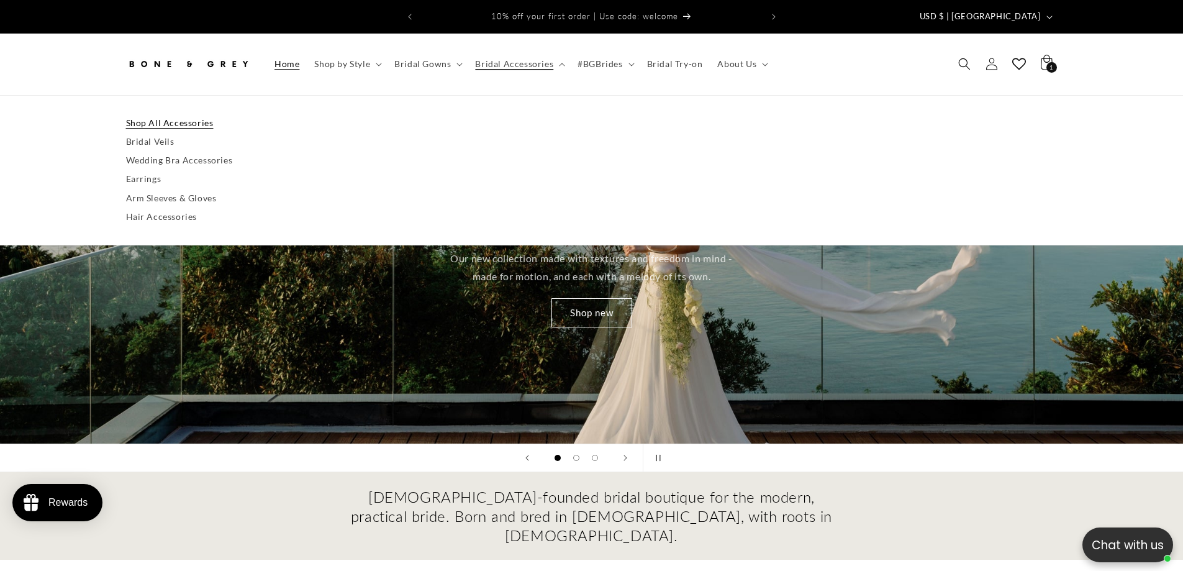
click at [200, 117] on link "Shop All Accessories" at bounding box center [592, 123] width 932 height 19
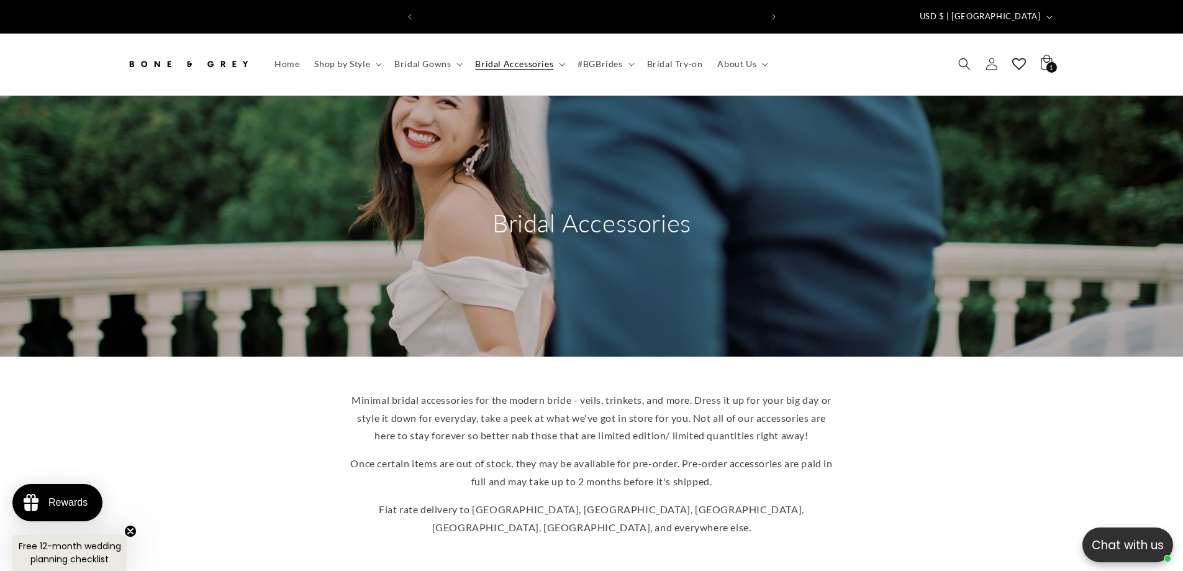
scroll to position [0, 683]
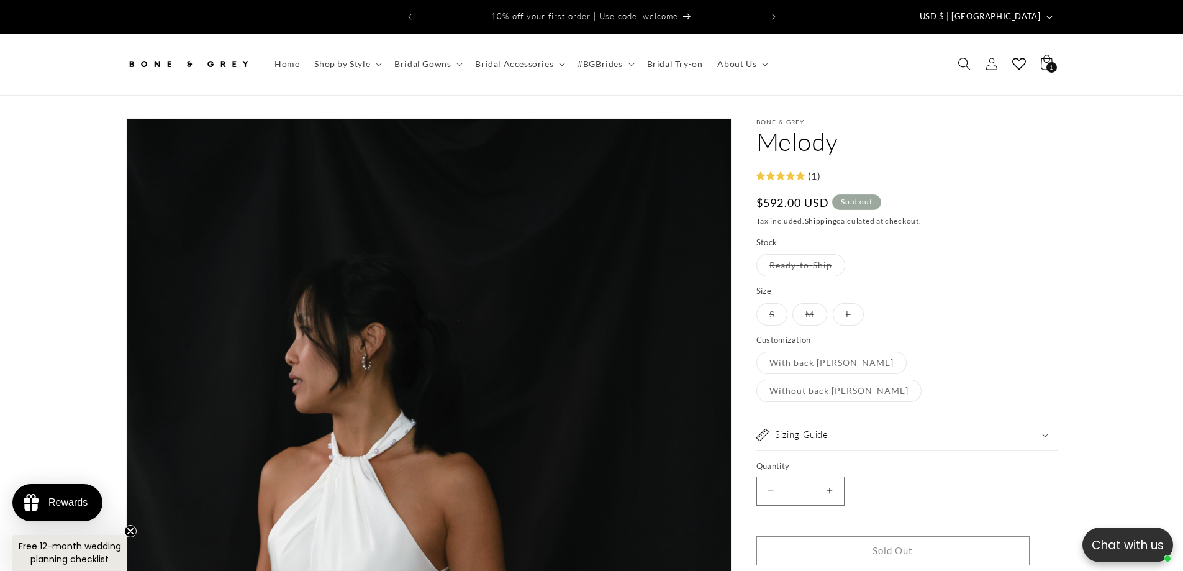
click at [961, 58] on icon "Search" at bounding box center [964, 64] width 13 height 13
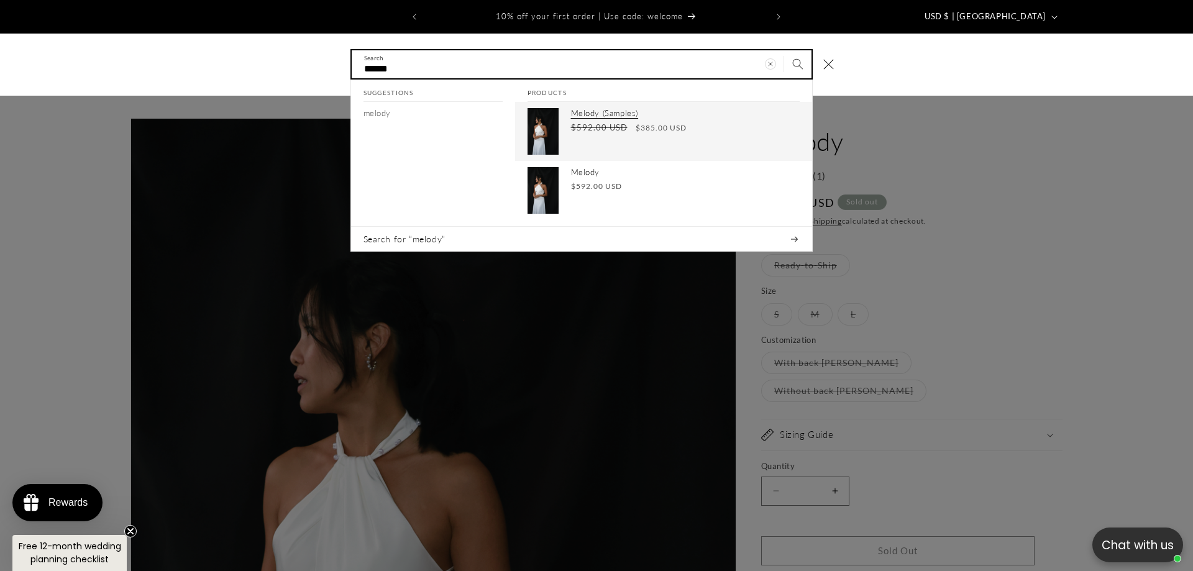
type input "******"
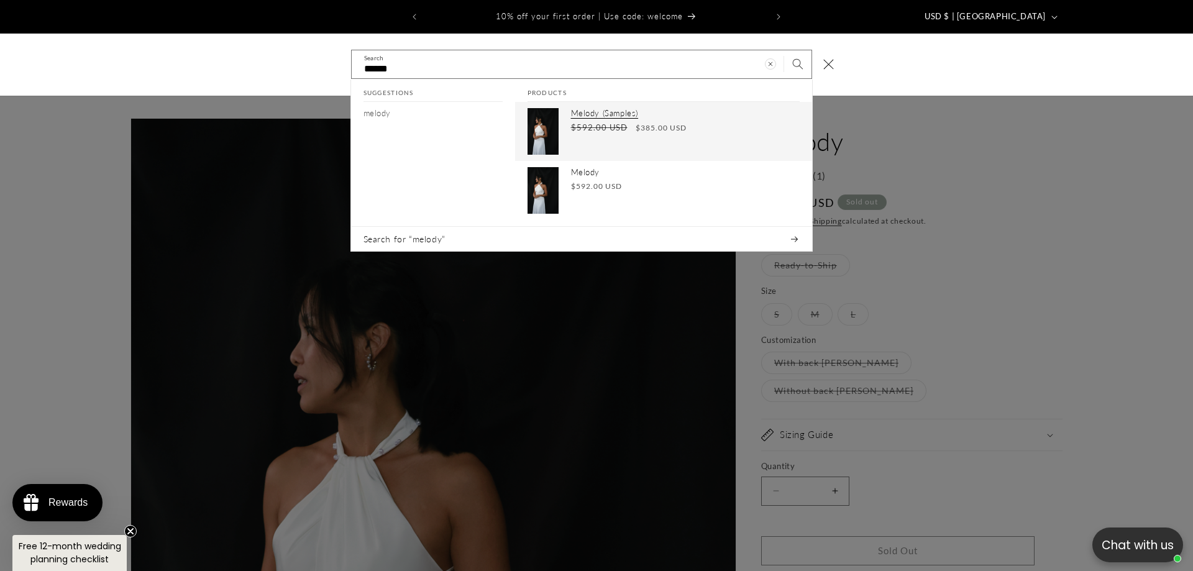
click at [631, 111] on div "Melody (Samples) Regular price $385.00 USD Regular price $592.00 USD Sale price…" at bounding box center [685, 131] width 229 height 47
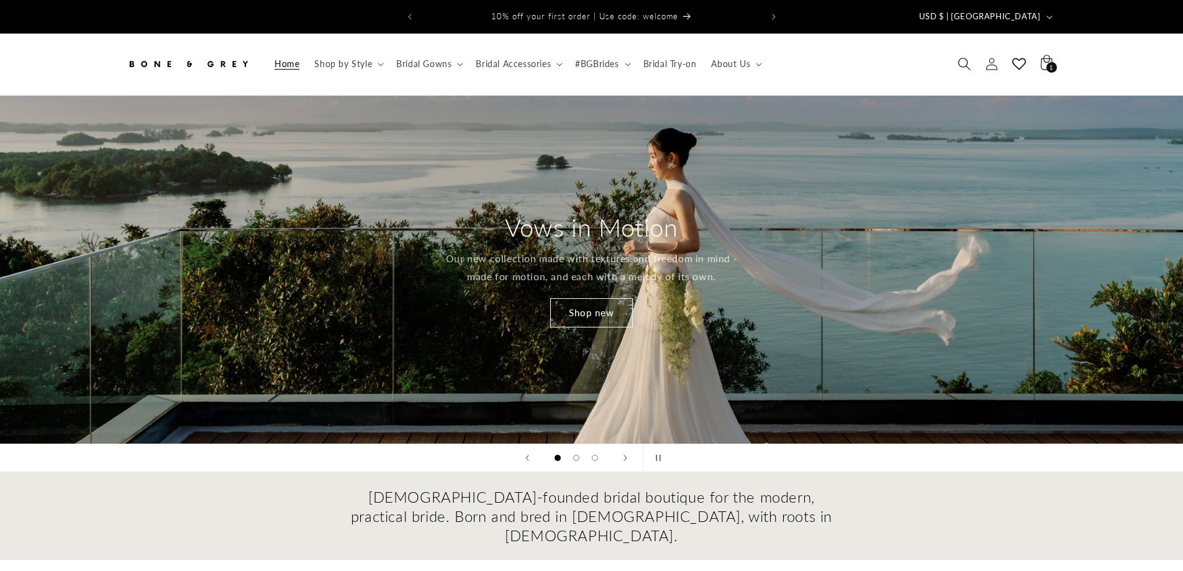
click at [955, 50] on span "Search" at bounding box center [964, 63] width 27 height 27
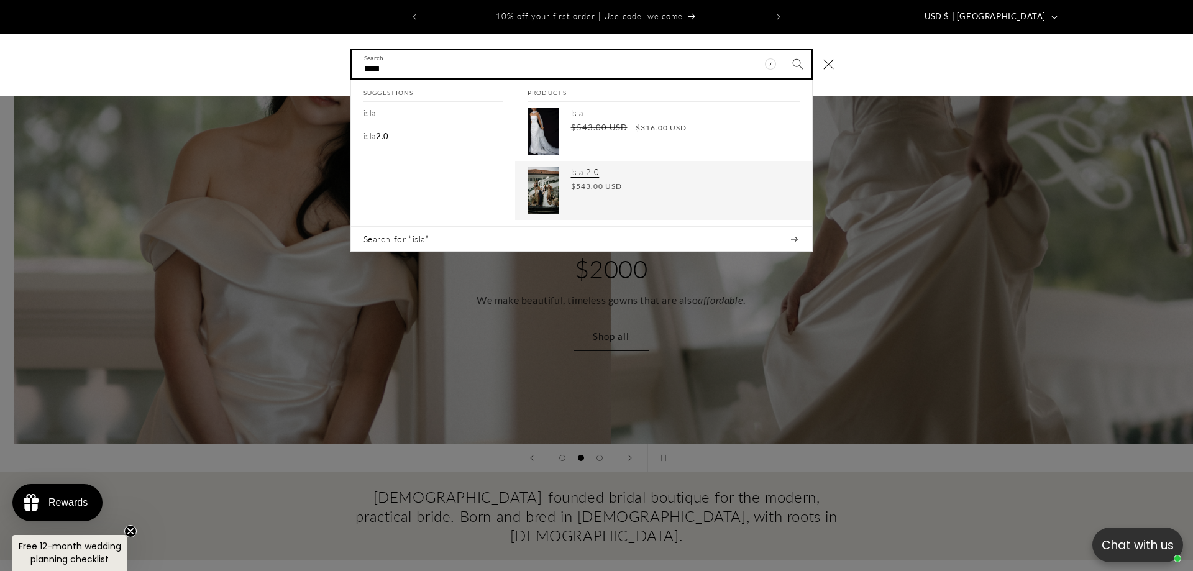
scroll to position [0, 1193]
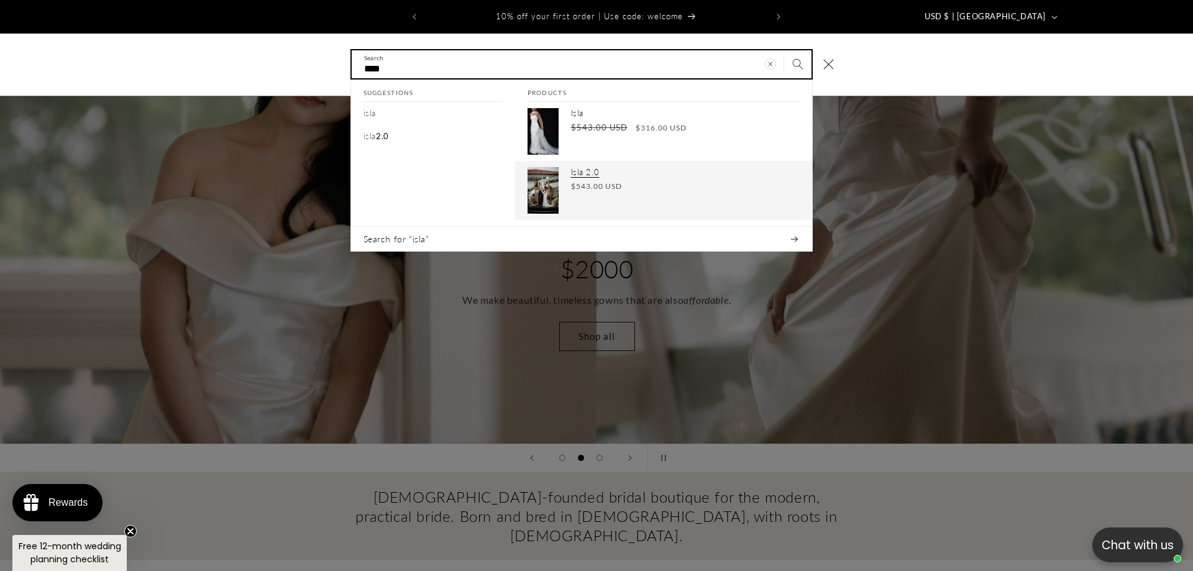
type input "****"
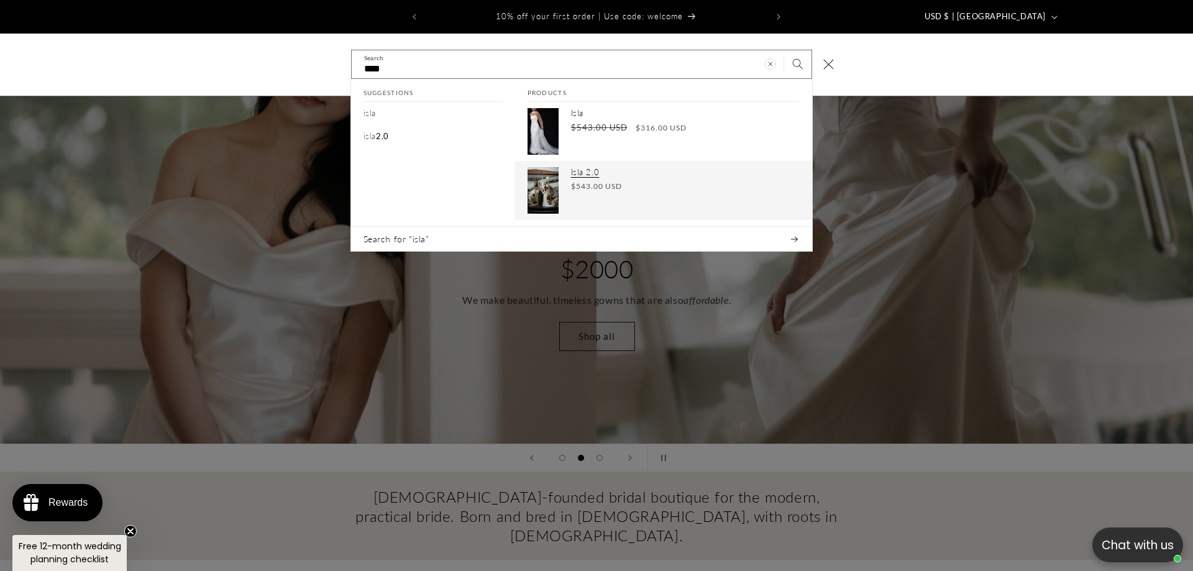
click at [586, 168] on div "Isla 2.0 Regular price $543.00 USD Regular price Sale price $543.00 USD Unit pr…" at bounding box center [685, 190] width 229 height 47
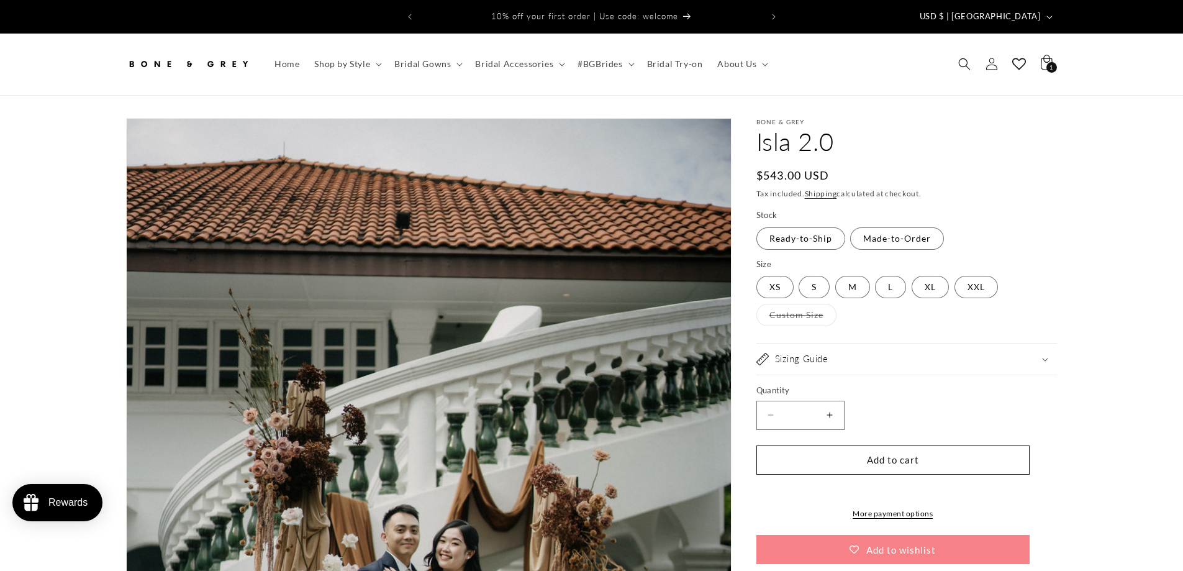
click at [1031, 11] on span "USD $ | [GEOGRAPHIC_DATA]" at bounding box center [980, 17] width 121 height 12
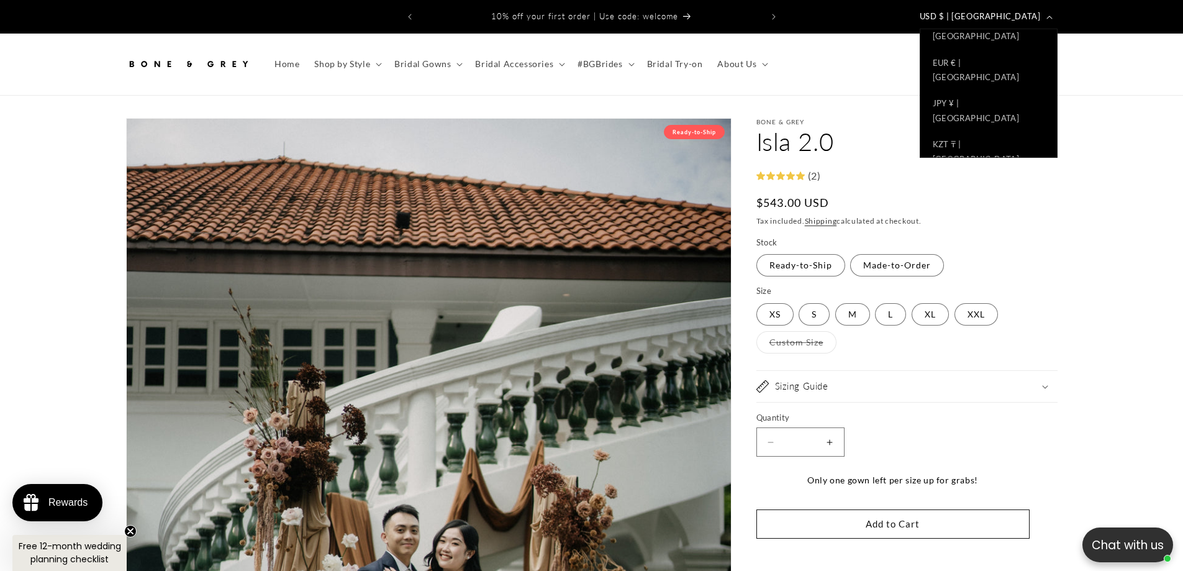
scroll to position [402, 0]
click at [987, 339] on link "SGD $ | Singapore" at bounding box center [989, 359] width 137 height 41
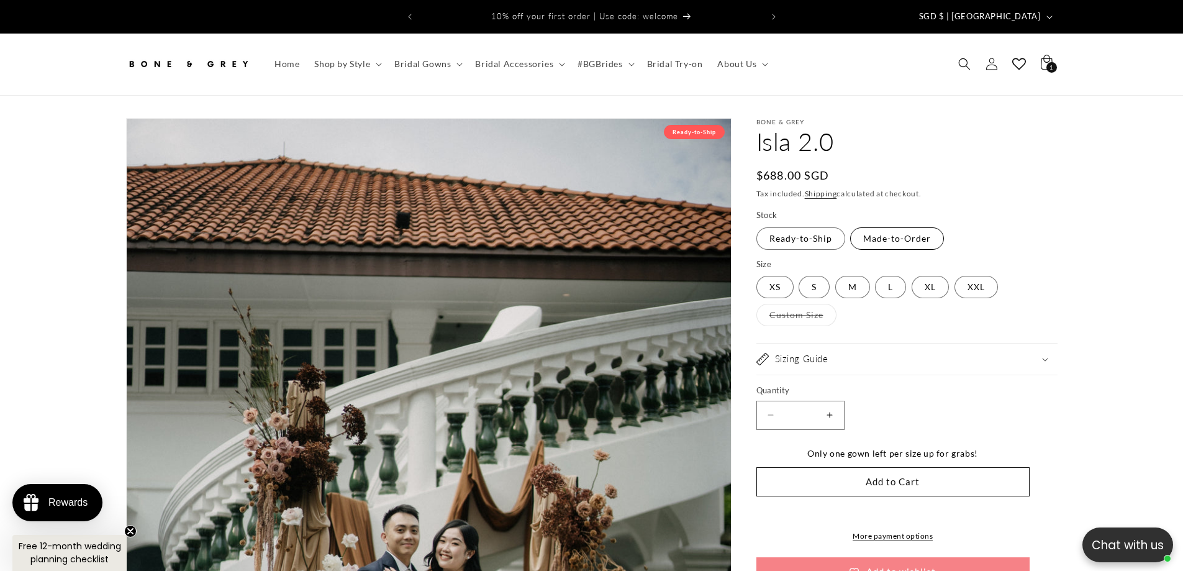
click at [880, 232] on label "Made-to-Order Variant sold out or unavailable" at bounding box center [897, 238] width 94 height 22
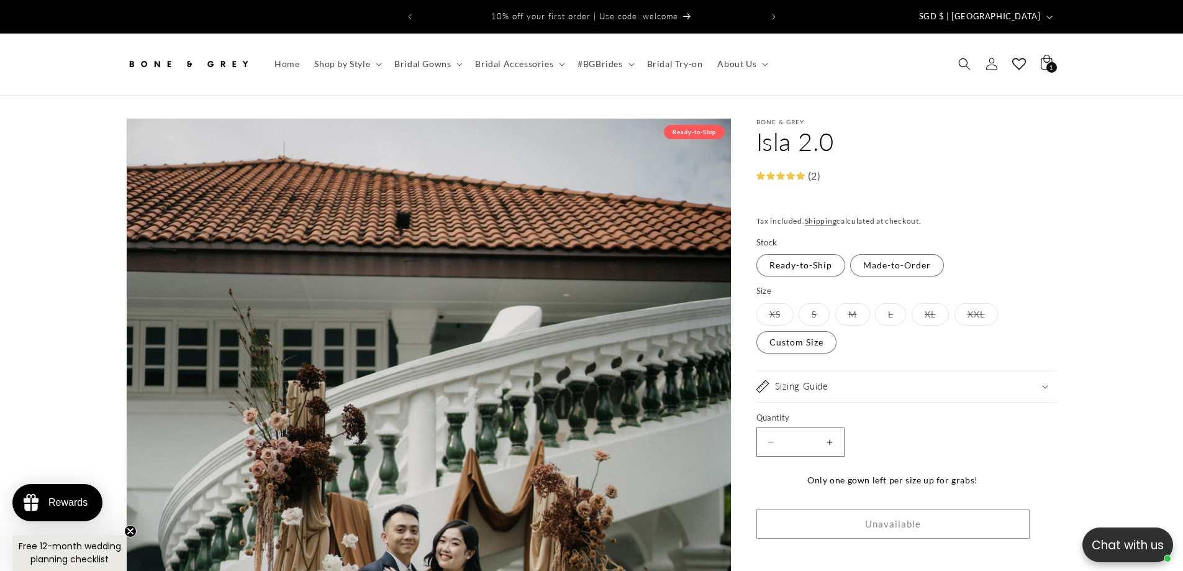
click at [791, 306] on label "XS Variant sold out or unavailable" at bounding box center [775, 314] width 37 height 22
click at [796, 331] on label "Custom Size Variant sold out or unavailable" at bounding box center [797, 342] width 80 height 22
